Goal: Task Accomplishment & Management: Manage account settings

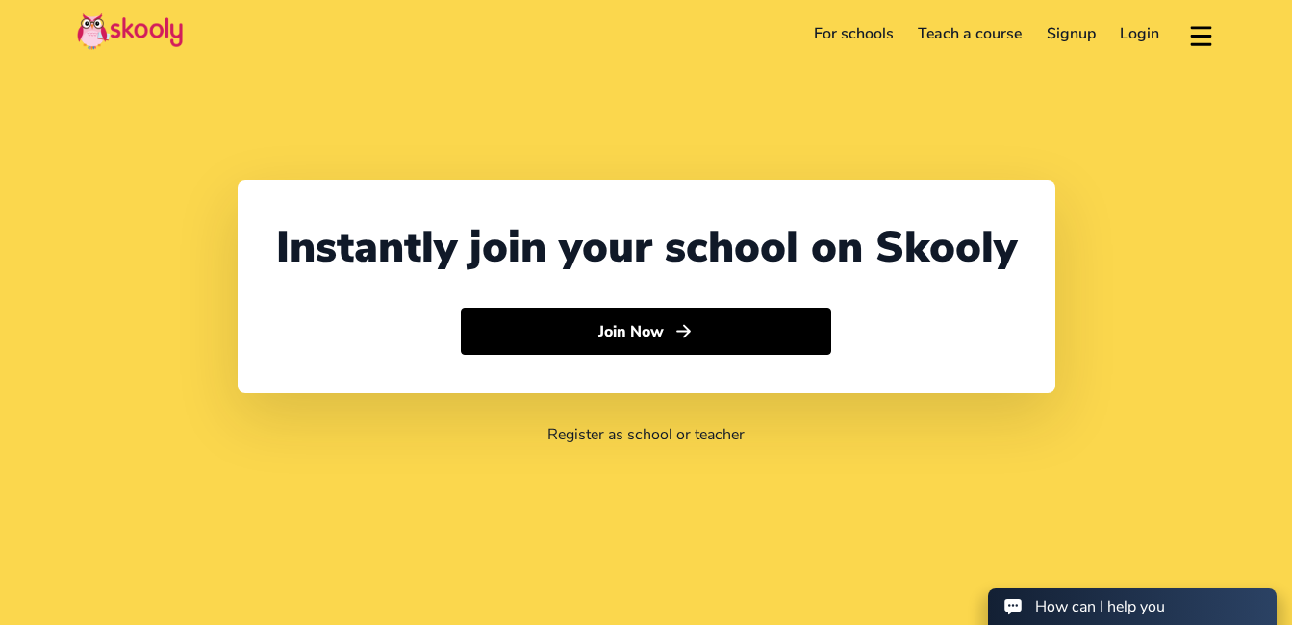
select select "91"
select select "[GEOGRAPHIC_DATA]"
select select "[GEOGRAPHIC_DATA]/[GEOGRAPHIC_DATA]"
click at [1129, 32] on link "Login" at bounding box center [1140, 33] width 64 height 31
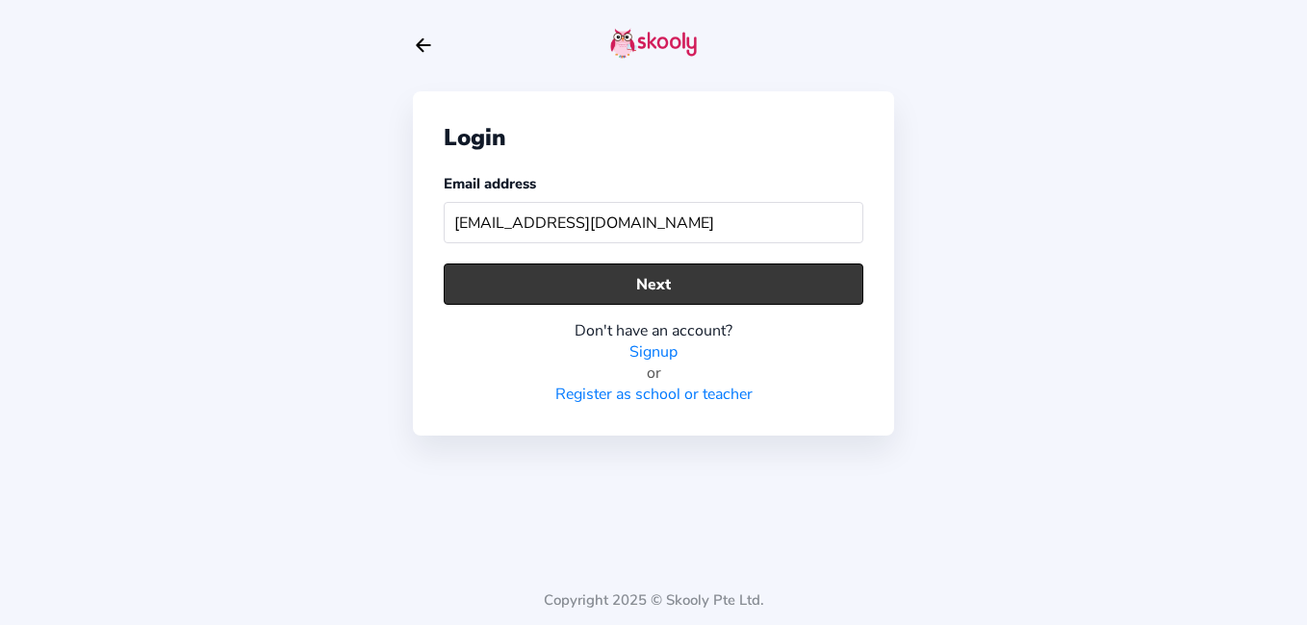
type input "fahimmother@mailinator.com"
click at [685, 267] on button "Next" at bounding box center [653, 284] width 419 height 41
click at [698, 296] on button "Next" at bounding box center [653, 284] width 419 height 41
